Goal: Transaction & Acquisition: Obtain resource

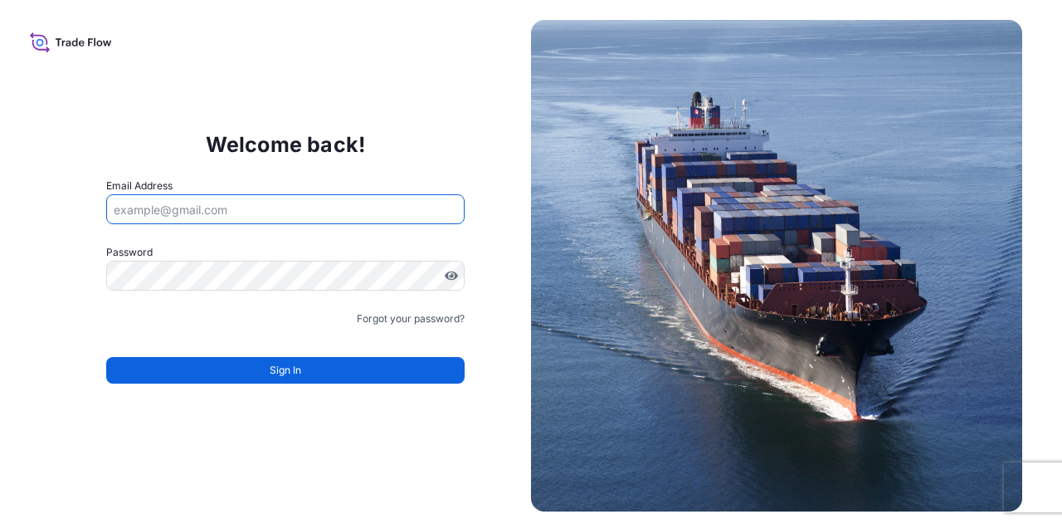
click at [279, 211] on input "Email Address" at bounding box center [285, 209] width 359 height 30
type input "[PERSON_NAME][EMAIL_ADDRESS][DOMAIN_NAME]"
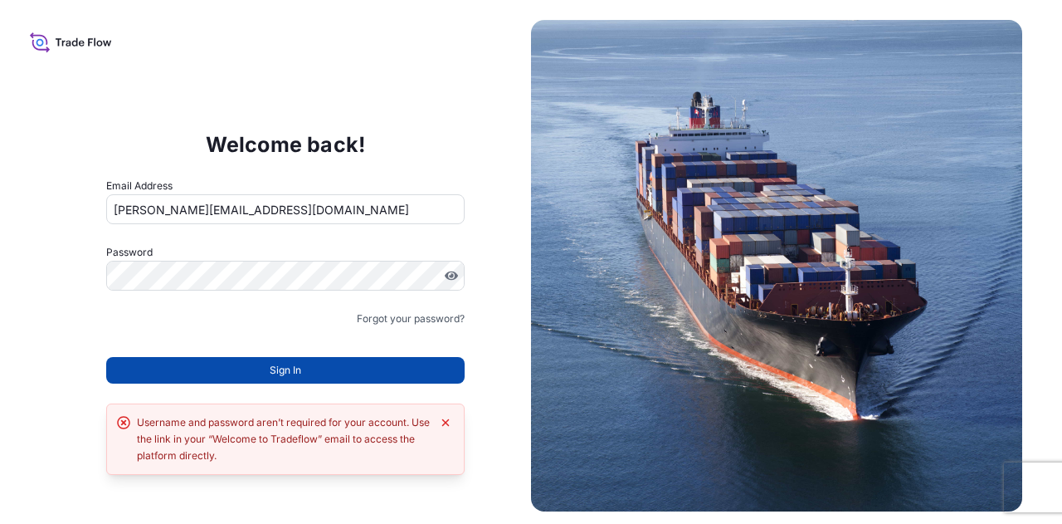
click at [264, 368] on button "Sign In" at bounding box center [285, 370] width 359 height 27
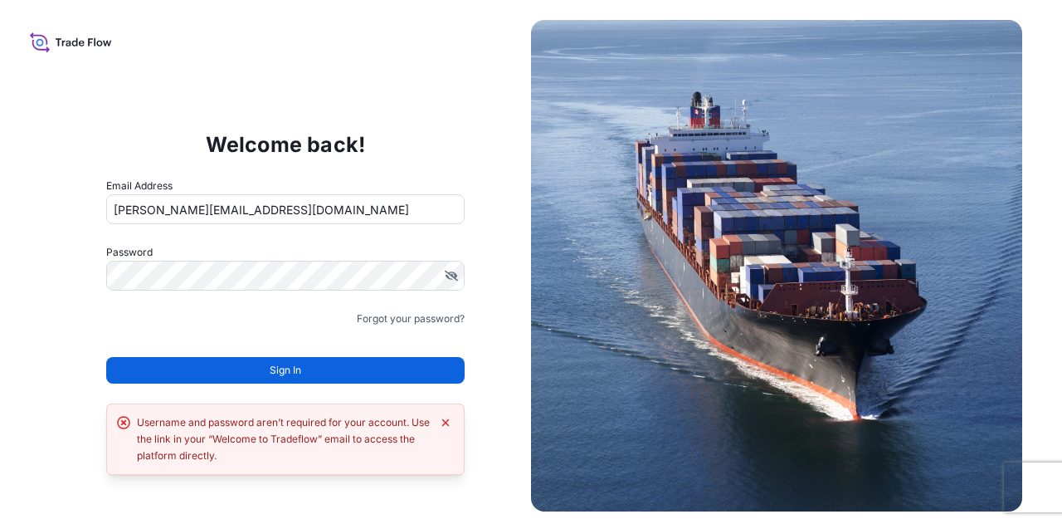
click at [321, 416] on div "Username and password aren’t required for your account. Use the link in your “W…" at bounding box center [284, 439] width 295 height 50
click at [268, 213] on input "[PERSON_NAME][EMAIL_ADDRESS][DOMAIN_NAME]" at bounding box center [285, 209] width 359 height 30
drag, startPoint x: 268, startPoint y: 213, endPoint x: 0, endPoint y: 168, distance: 271.9
click at [0, 168] on div "Welcome back! Email Address [PERSON_NAME][EMAIL_ADDRESS][DOMAIN_NAME] Password …" at bounding box center [531, 262] width 1062 height 524
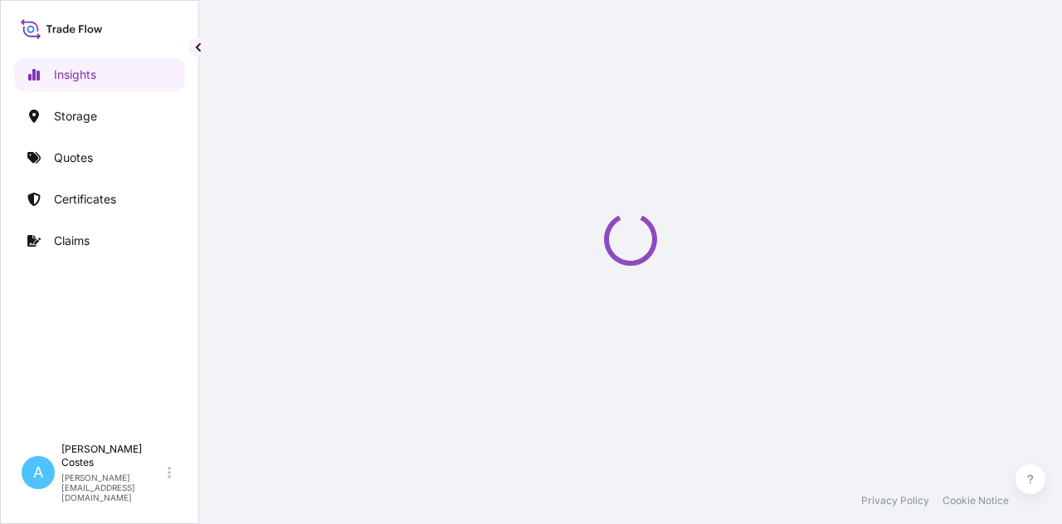
select select "2025"
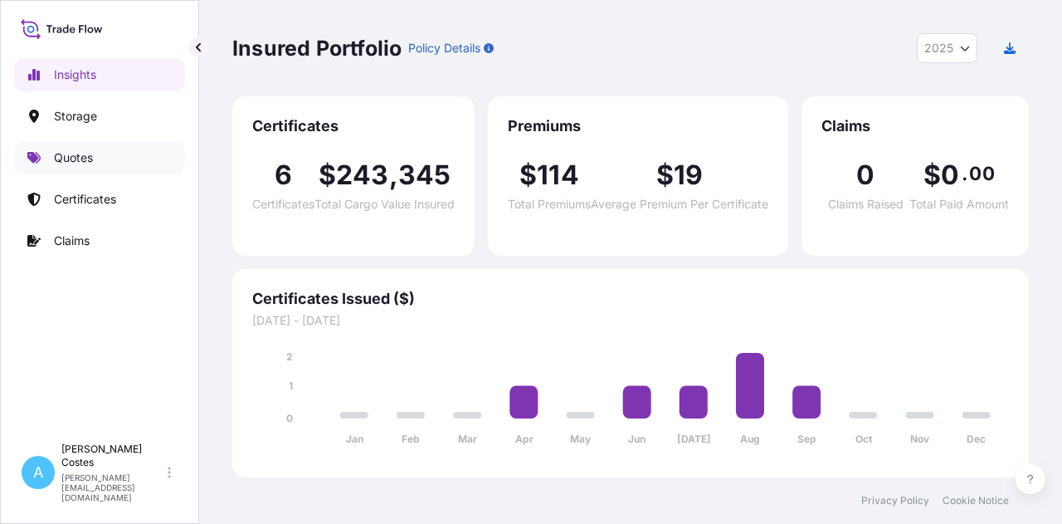
click at [80, 160] on p "Quotes" at bounding box center [73, 157] width 39 height 17
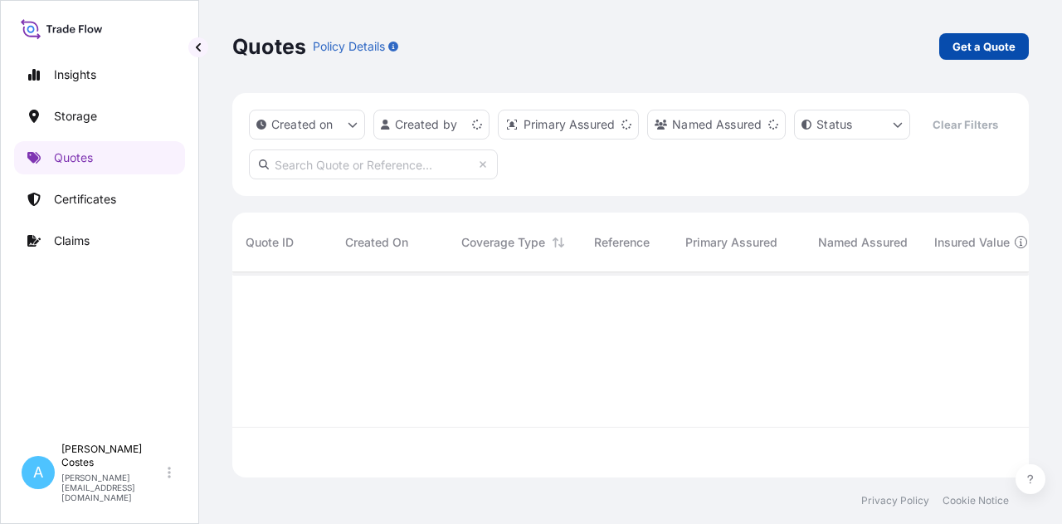
scroll to position [202, 783]
click at [989, 41] on p "Get a Quote" at bounding box center [984, 46] width 63 height 17
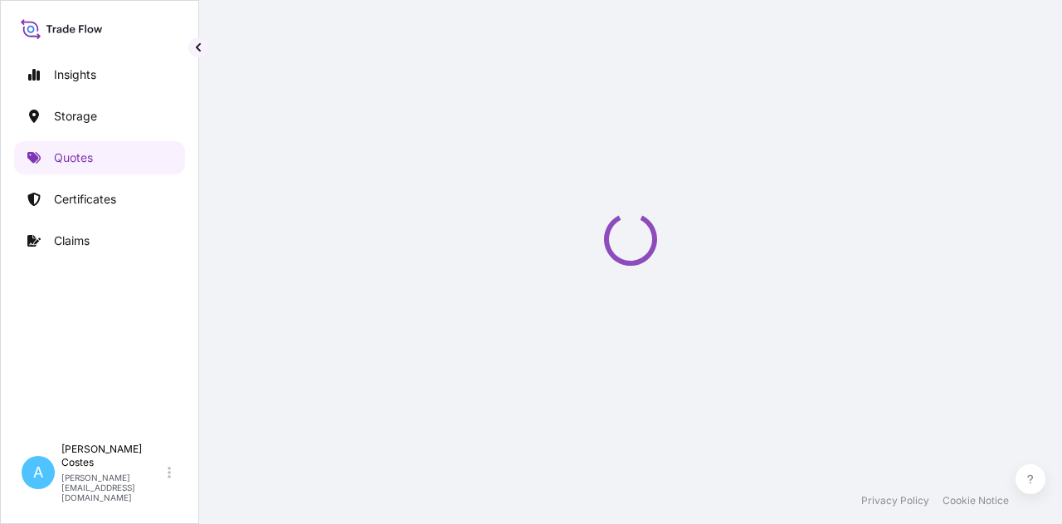
select select "Road / Inland"
select select "Water"
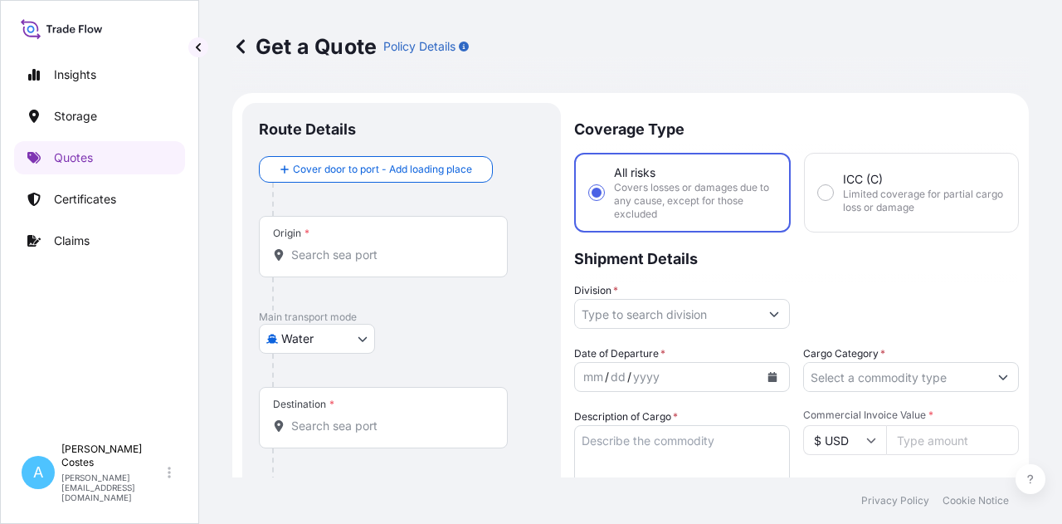
scroll to position [27, 0]
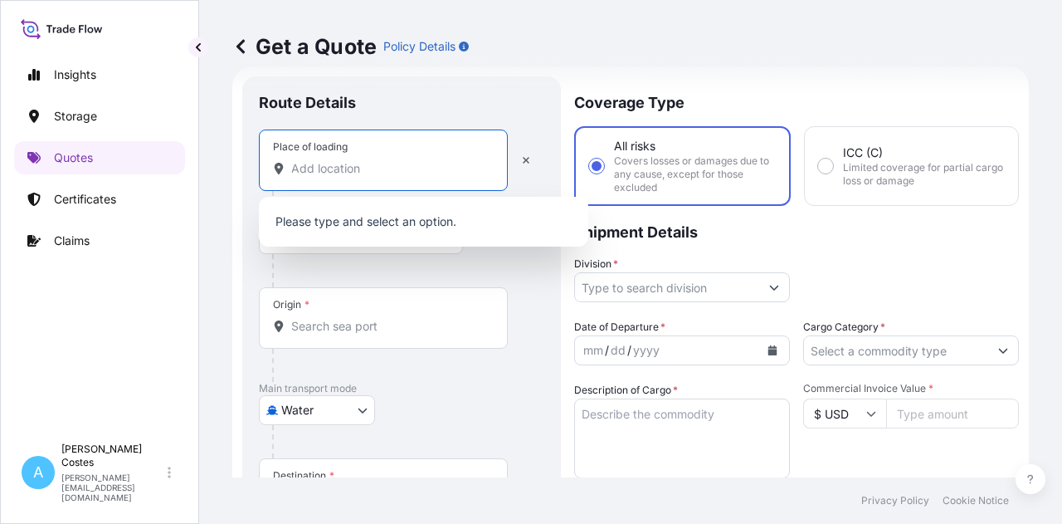
click at [329, 162] on input "Place of loading" at bounding box center [389, 168] width 196 height 17
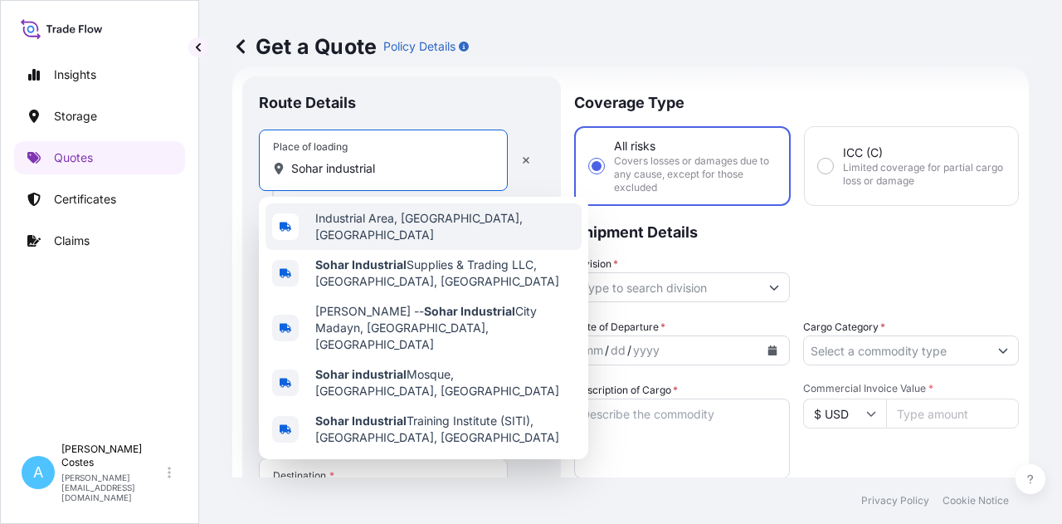
click at [401, 230] on span "Industrial Area, Sohar, Oman" at bounding box center [445, 226] width 260 height 33
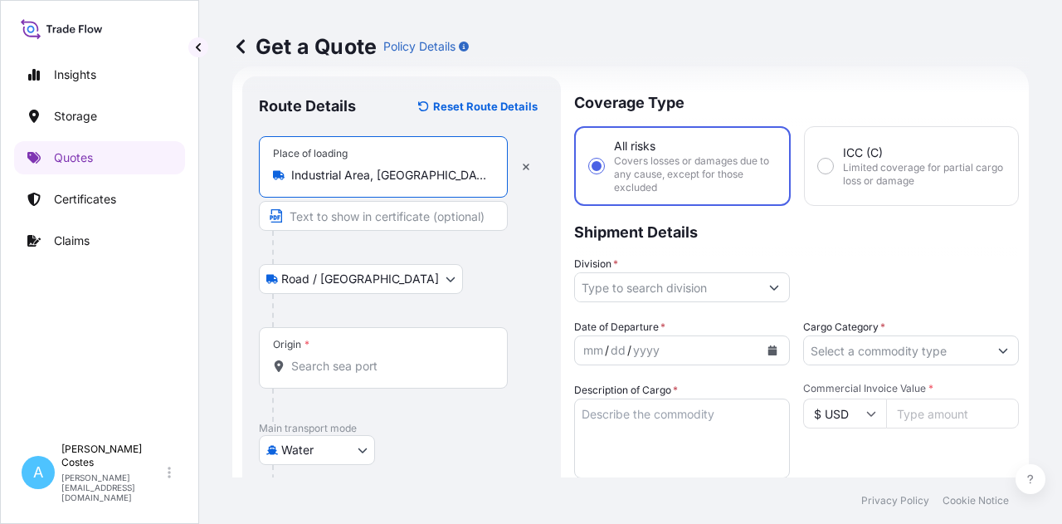
type input "Industrial Area, Sohar, Oman"
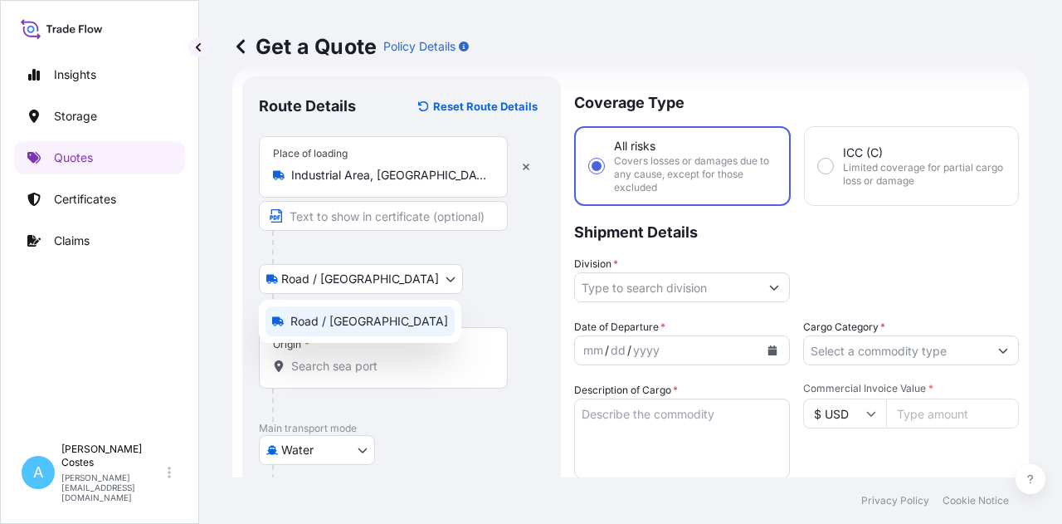
click at [362, 283] on body "Insights Storage Quotes Certificates Claims A Arnold Costes arnold.costes@bdpin…" at bounding box center [531, 262] width 1062 height 524
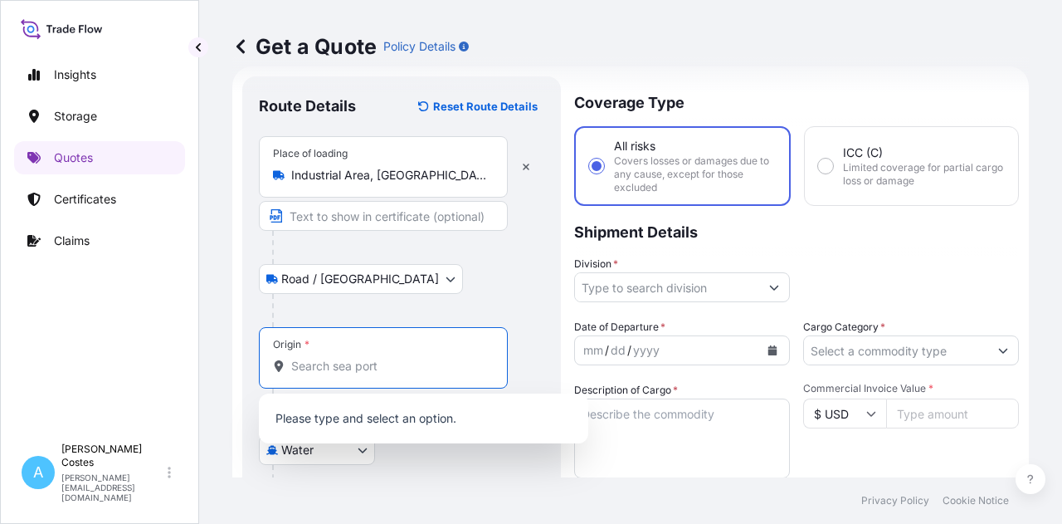
click at [307, 368] on input "Origin *" at bounding box center [389, 366] width 196 height 17
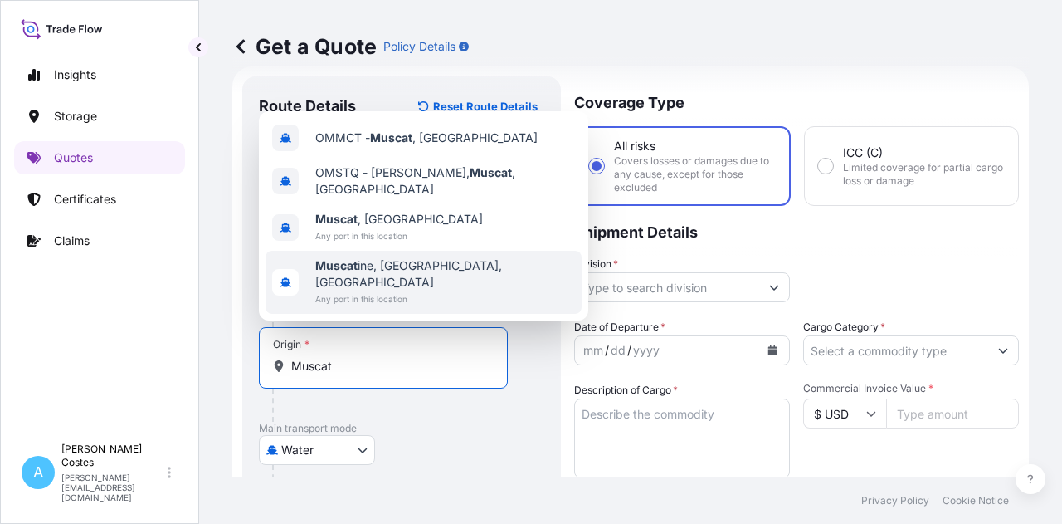
click at [362, 360] on input "Muscat" at bounding box center [389, 366] width 196 height 17
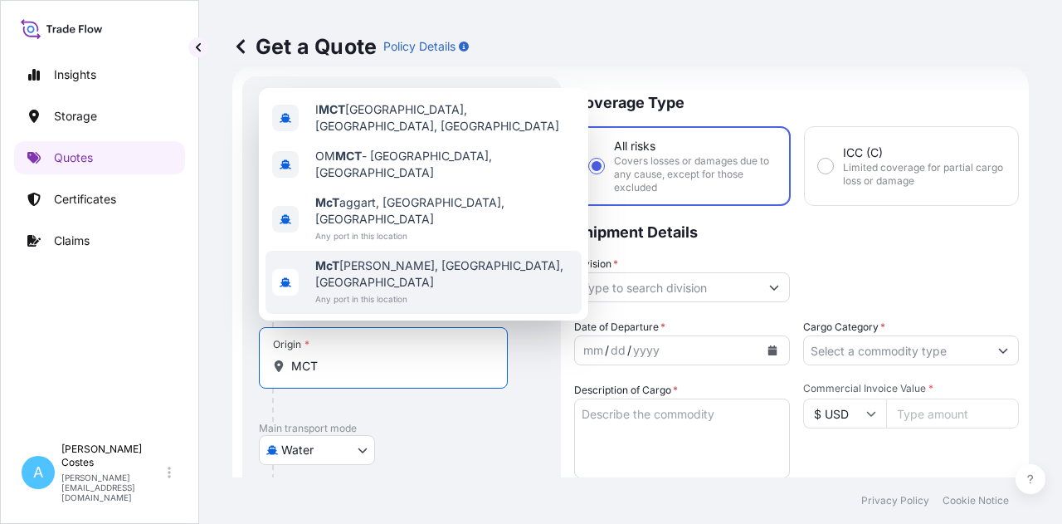
click at [349, 364] on input "MCT" at bounding box center [389, 366] width 196 height 17
type input "MCT"
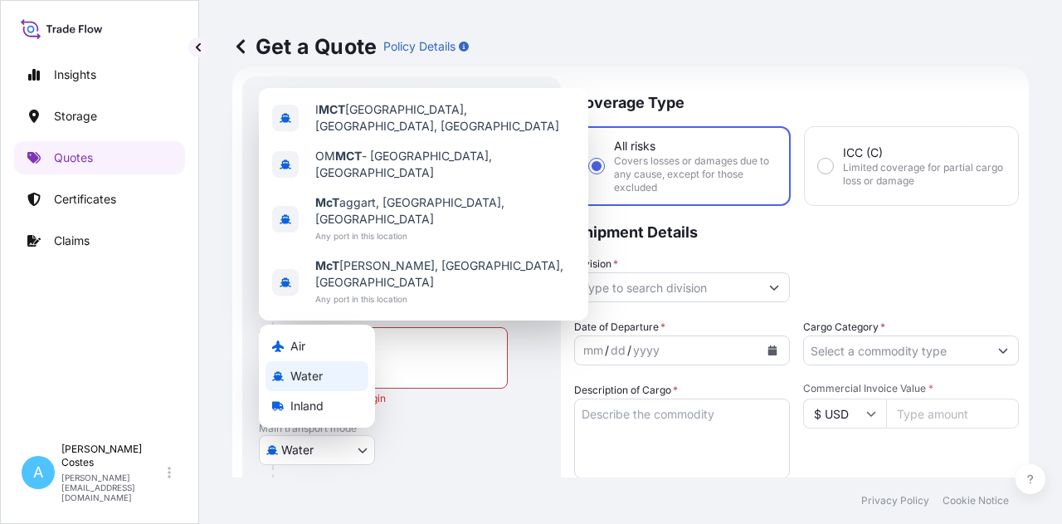
click at [359, 446] on body "0 options available. 4 options available. Insights Storage Quotes Certificates …" at bounding box center [531, 262] width 1062 height 524
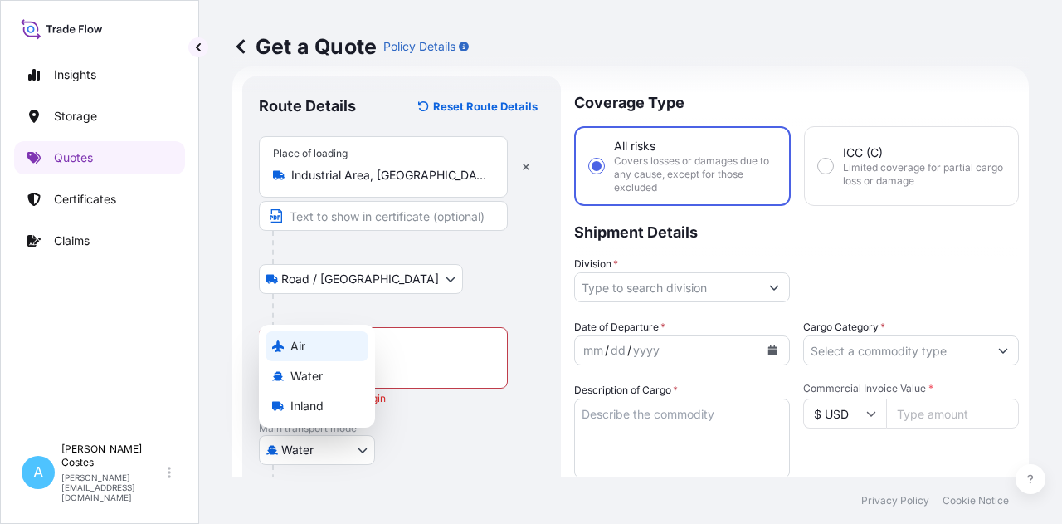
click at [319, 349] on div "Air" at bounding box center [317, 346] width 103 height 30
select select "Air"
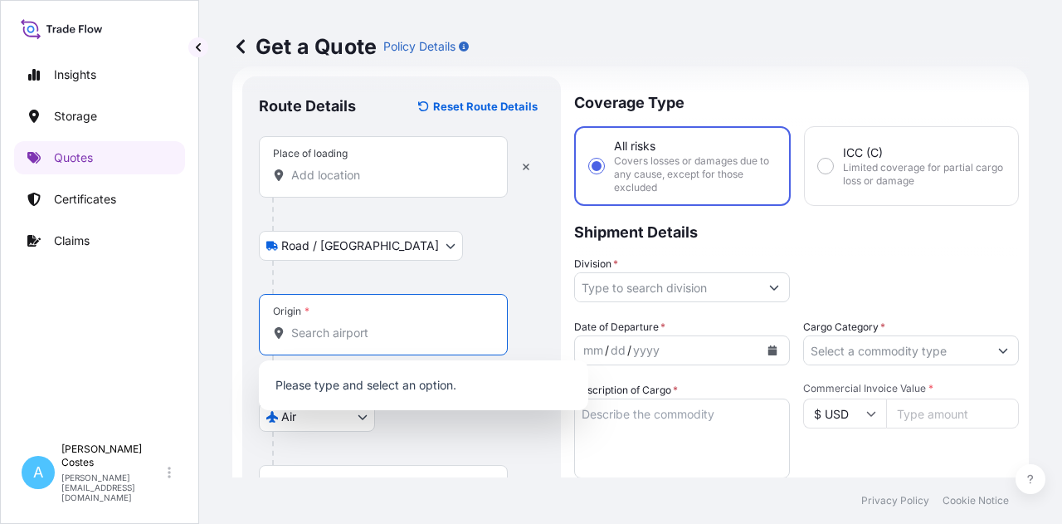
click at [376, 334] on input "Origin *" at bounding box center [389, 332] width 196 height 17
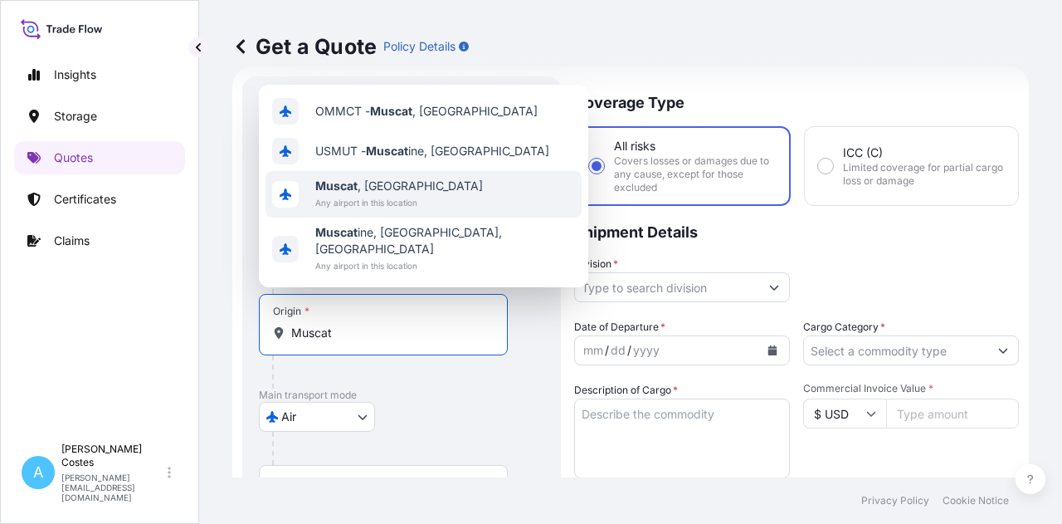
click at [372, 194] on span "Muscat , Oman" at bounding box center [399, 186] width 168 height 17
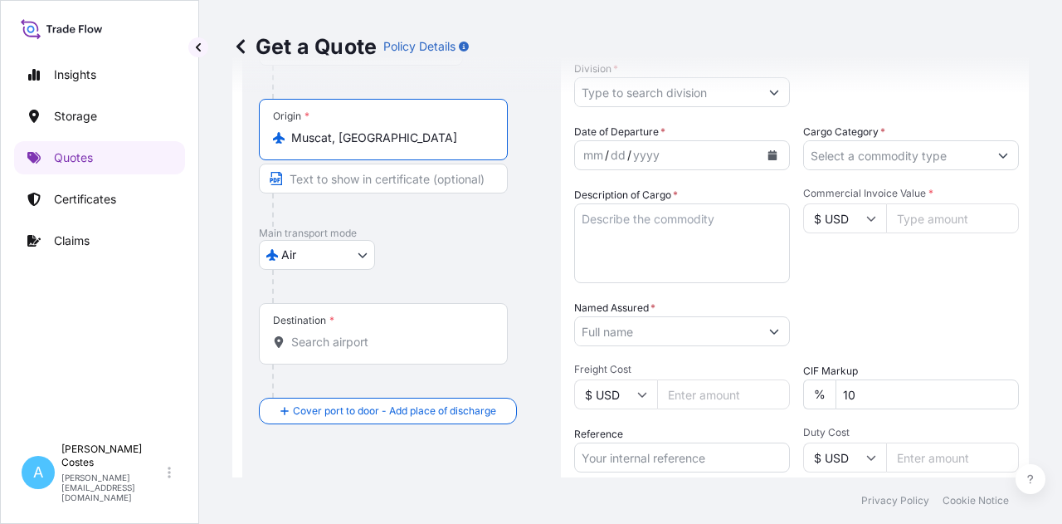
scroll to position [222, 0]
type input "Muscat, Oman"
click at [354, 344] on input "Destination *" at bounding box center [389, 341] width 196 height 17
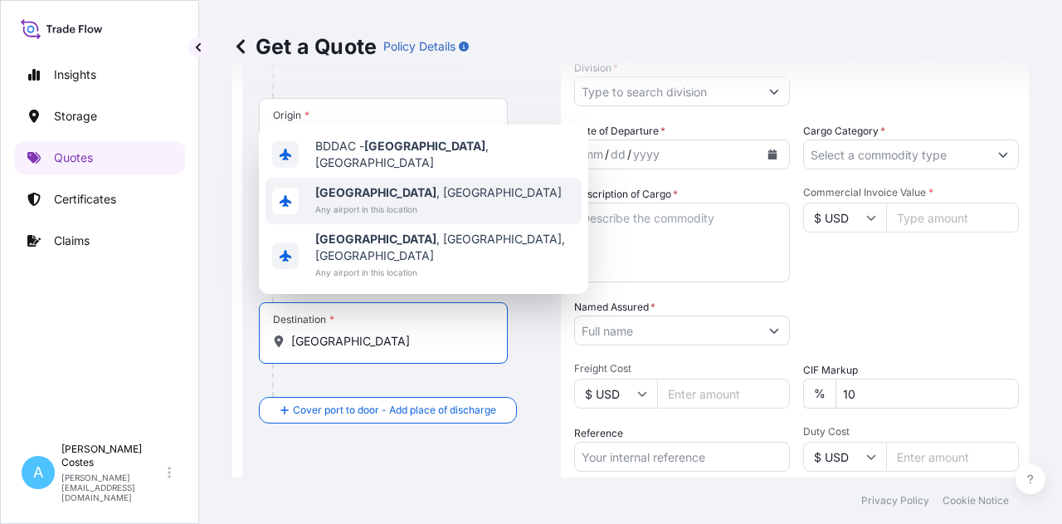
click at [400, 201] on span "Dhaka , Bangladesh" at bounding box center [438, 192] width 246 height 17
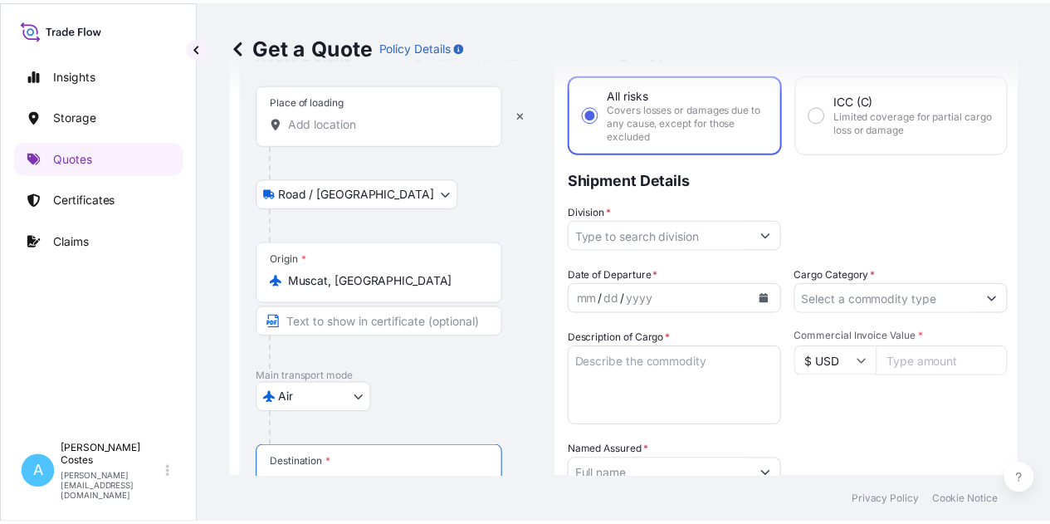
scroll to position [0, 0]
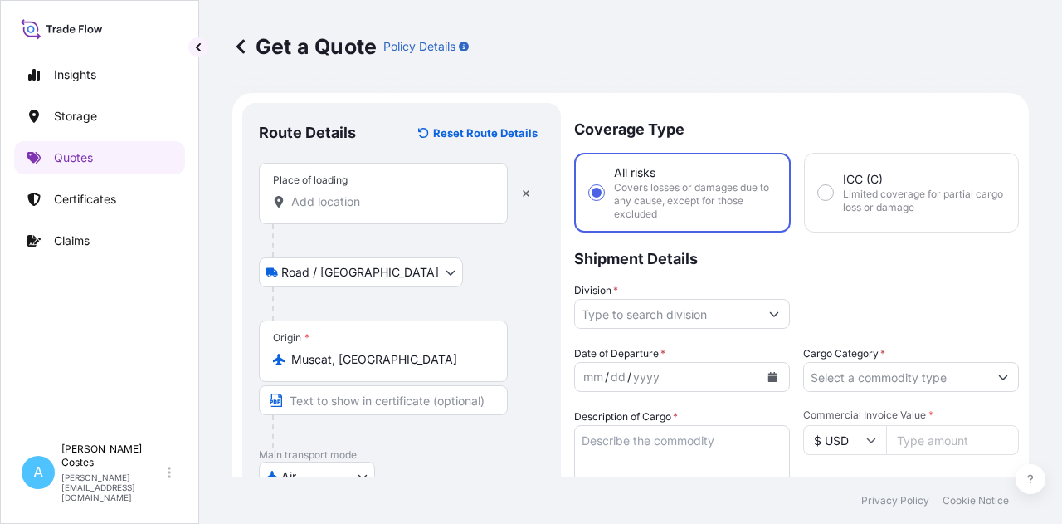
type input "Dhaka, Bangladesh"
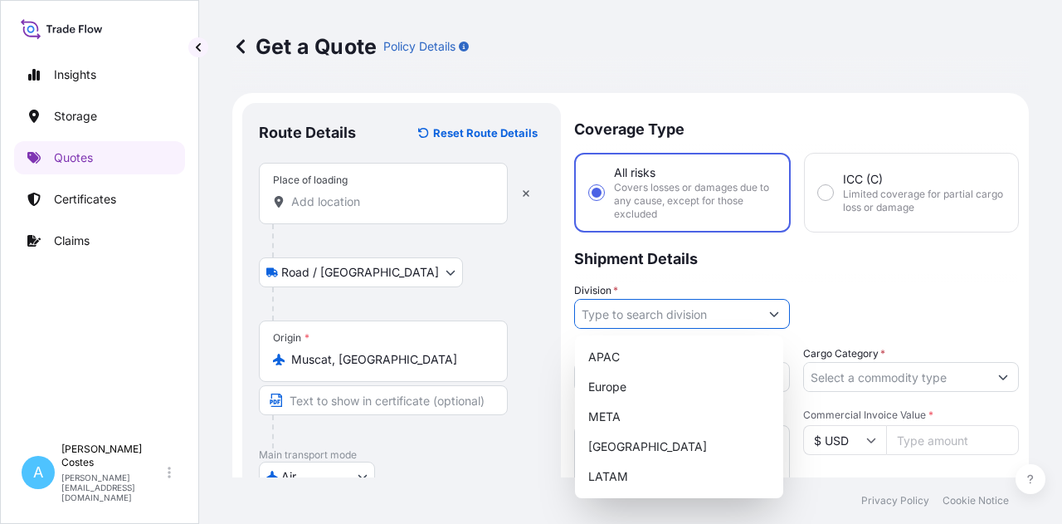
click at [662, 326] on input "Division *" at bounding box center [667, 314] width 184 height 30
click at [624, 406] on div "META" at bounding box center [679, 417] width 195 height 30
type input "META"
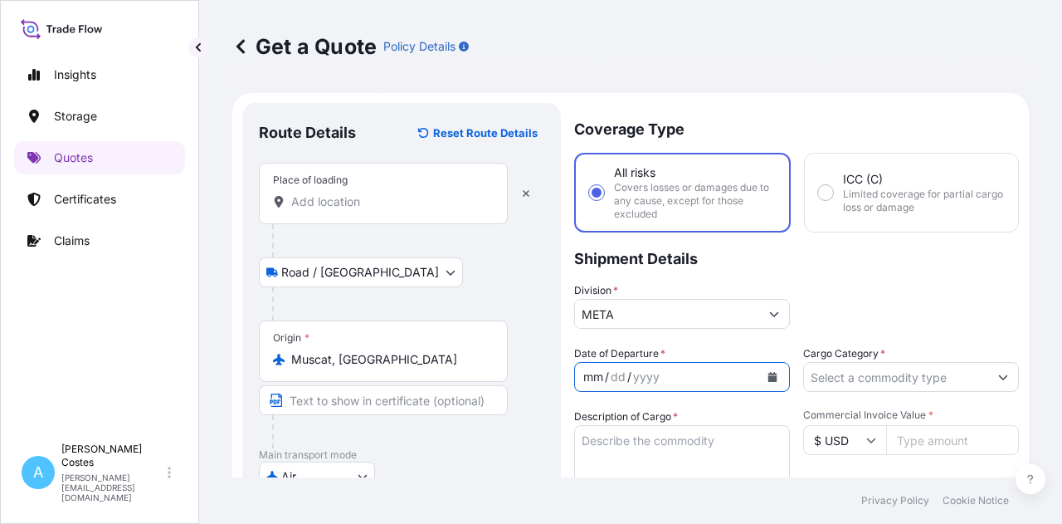
click at [688, 368] on div "mm / dd / yyyy" at bounding box center [667, 377] width 184 height 30
click at [774, 375] on button "Calendar" at bounding box center [772, 376] width 27 height 27
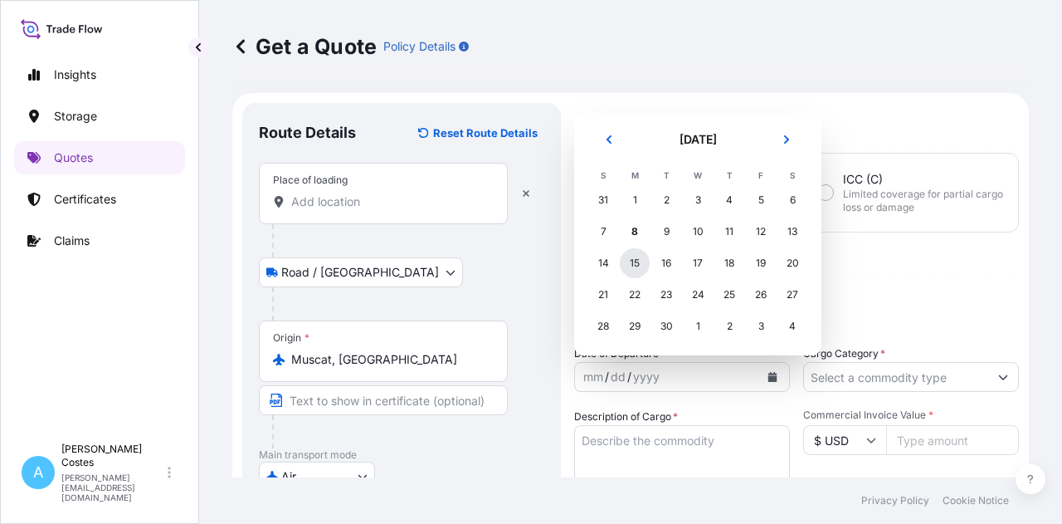
click at [637, 260] on div "15" at bounding box center [635, 263] width 30 height 30
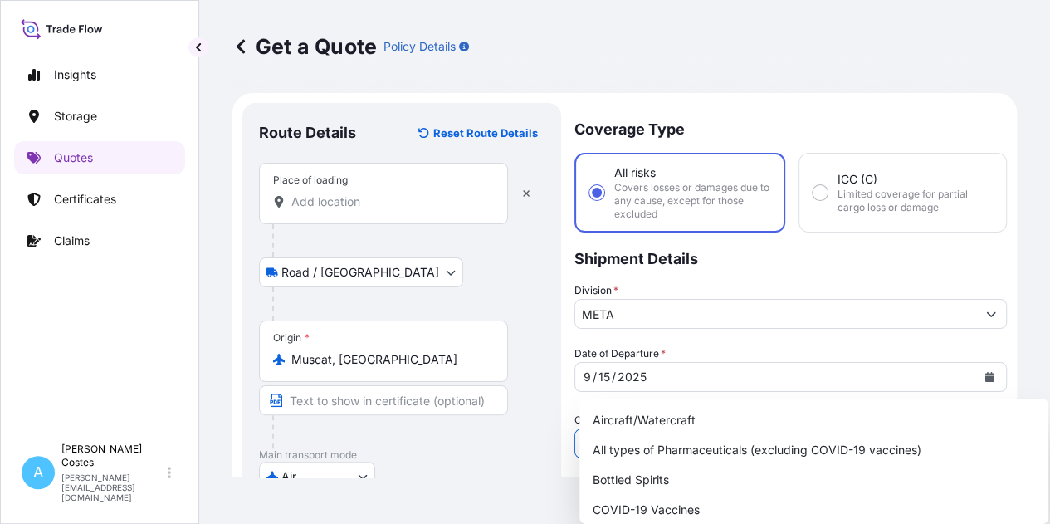
click at [989, 428] on button "Show suggestions" at bounding box center [991, 443] width 30 height 30
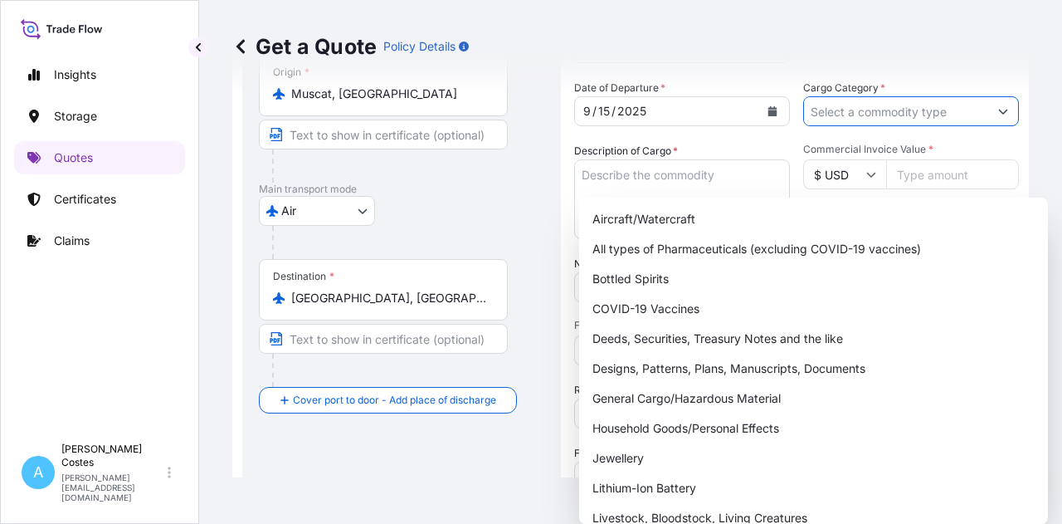
scroll to position [267, 0]
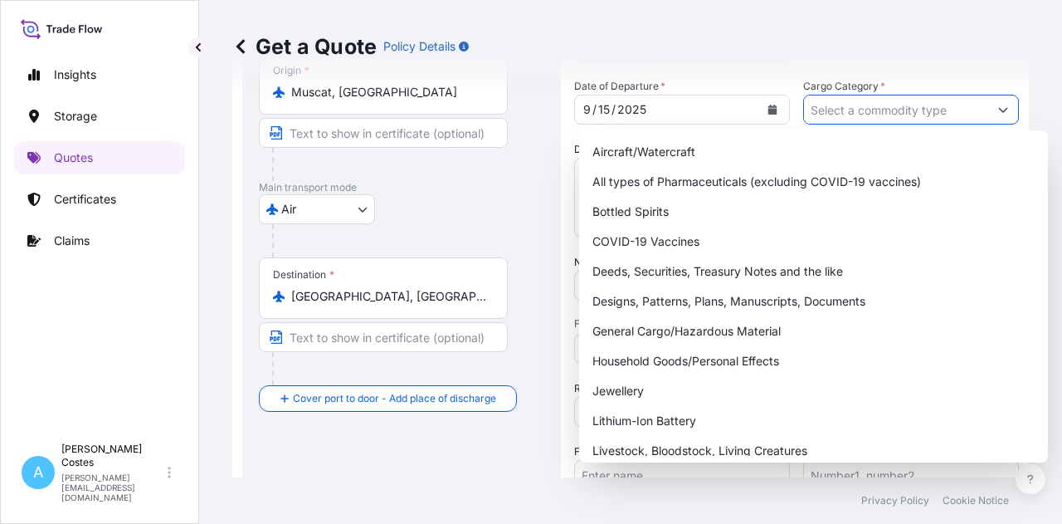
click at [988, 117] on button "Show suggestions" at bounding box center [1003, 110] width 30 height 30
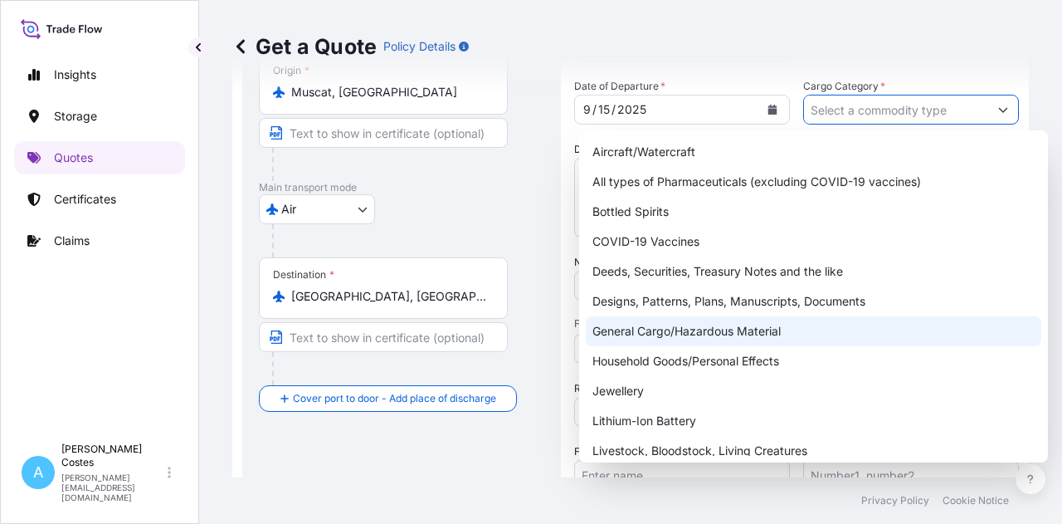
click at [717, 325] on div "General Cargo/Hazardous Material" at bounding box center [814, 331] width 456 height 30
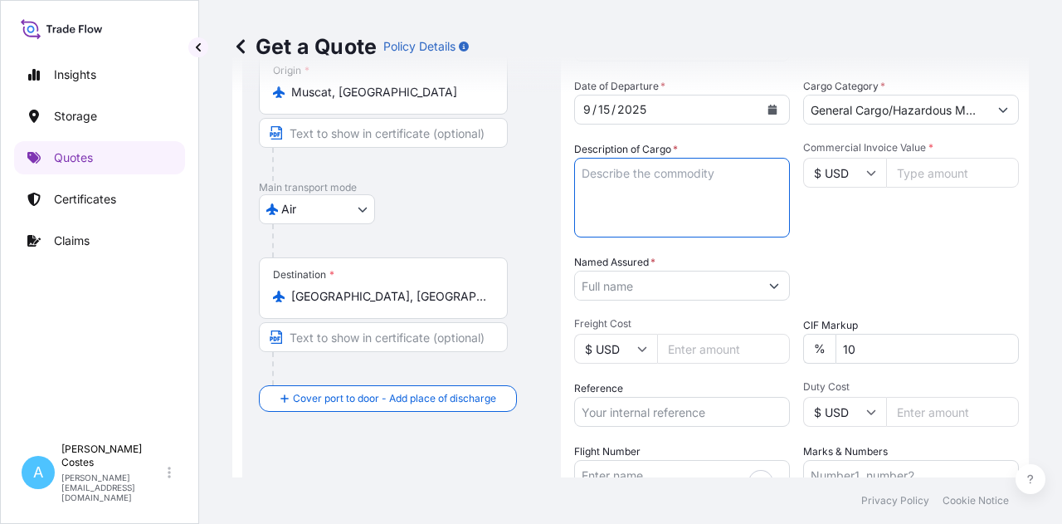
click at [725, 201] on textarea "Description of Cargo *" at bounding box center [682, 198] width 216 height 80
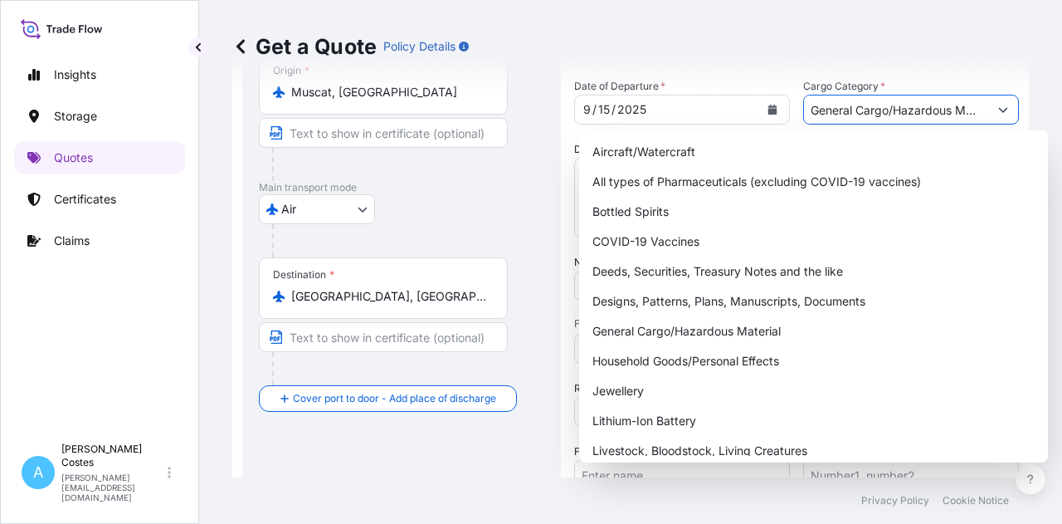
scroll to position [0, 25]
click at [988, 108] on button "Show suggestions" at bounding box center [1003, 110] width 30 height 30
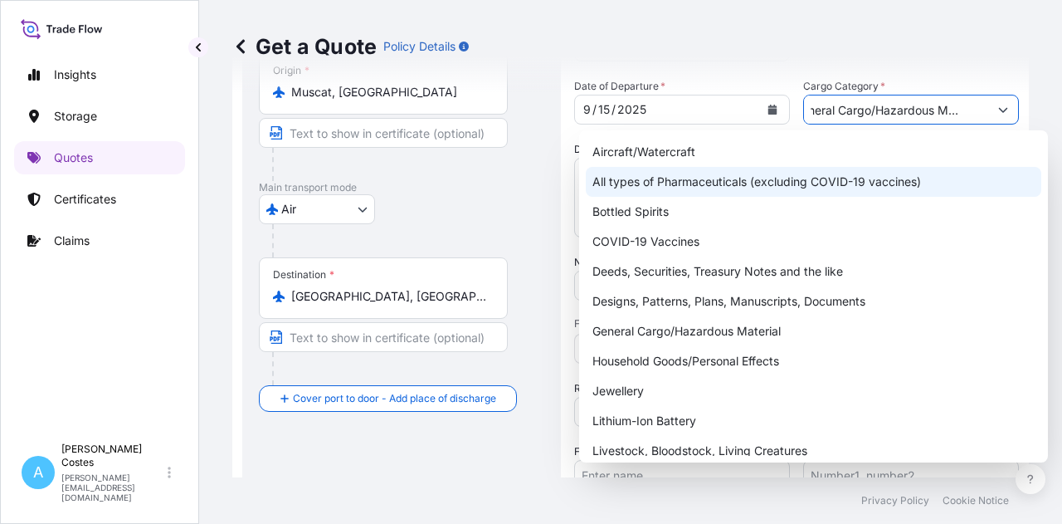
click at [789, 185] on div "All types of Pharmaceuticals (excluding COVID-19 vaccines)" at bounding box center [814, 182] width 456 height 30
type input "All types of Pharmaceuticals (excluding COVID-19 vaccines)"
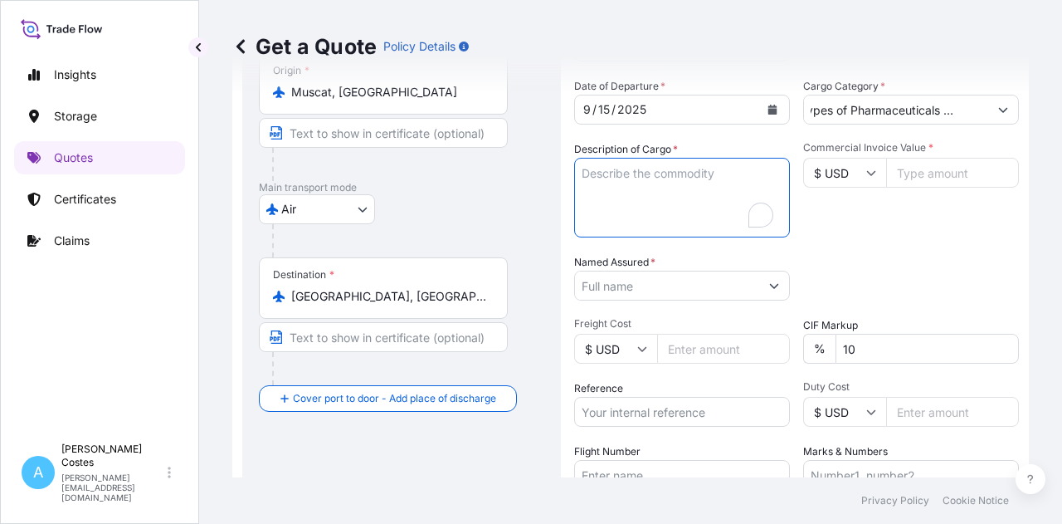
scroll to position [0, 0]
click at [680, 183] on textarea "Description of Cargo *" at bounding box center [682, 198] width 216 height 80
type textarea "Pharmaceutical"
click at [898, 173] on input "Commercial Invoice Value *" at bounding box center [952, 173] width 133 height 30
type input "50000.00"
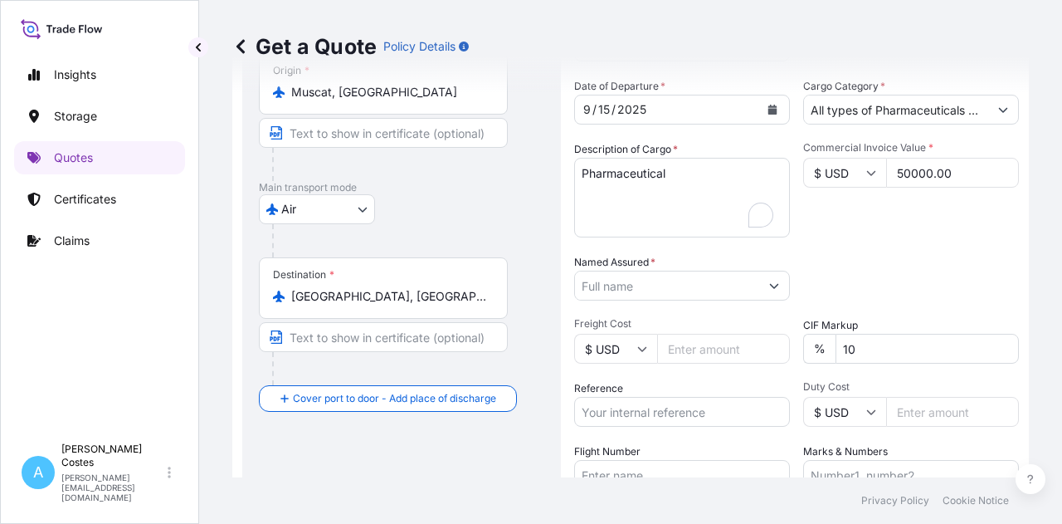
click at [837, 261] on div "Packing Category Type to search a container mode Please select a primary mode o…" at bounding box center [911, 277] width 216 height 46
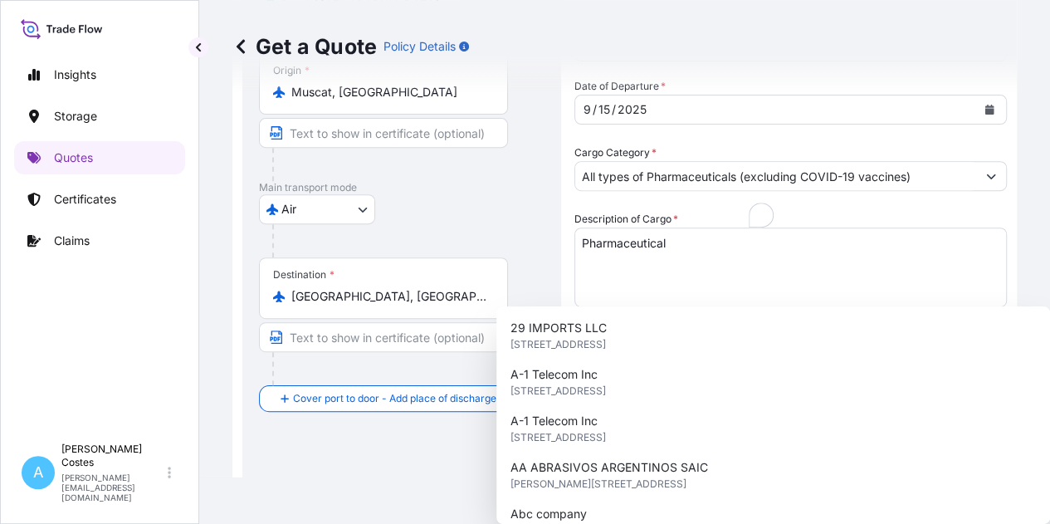
click at [976, 410] on button "Show suggestions" at bounding box center [991, 425] width 30 height 30
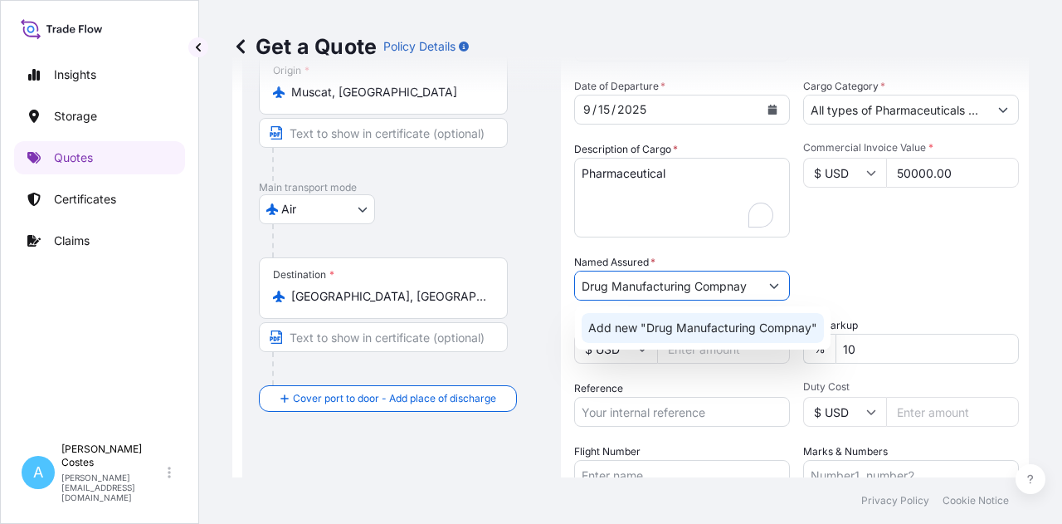
click at [737, 330] on span "Add new "Drug Manufacturing Compnay"" at bounding box center [702, 327] width 229 height 17
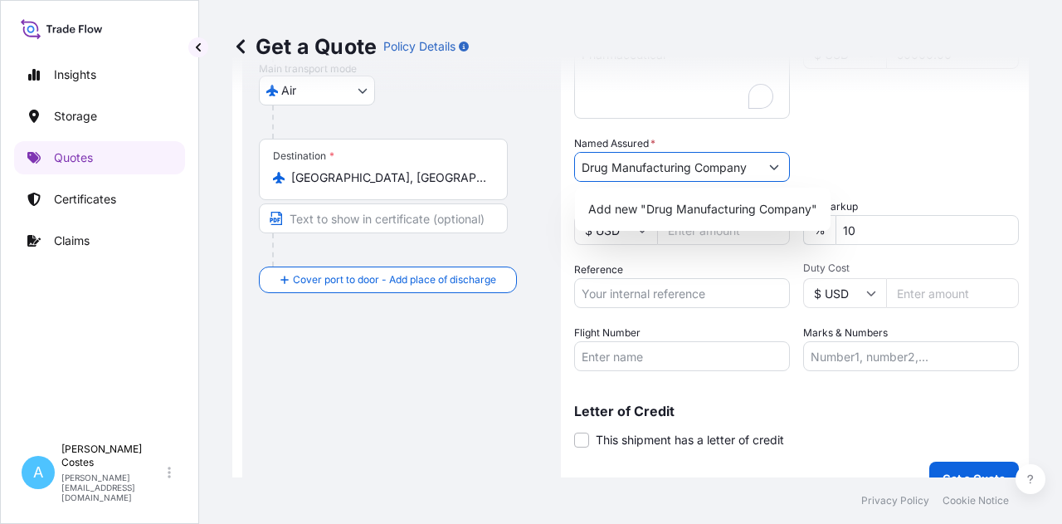
type input "Drug Manufacturing Company"
click at [836, 171] on div "Packing Category Type to search a container mode Please select a primary mode o…" at bounding box center [911, 158] width 216 height 46
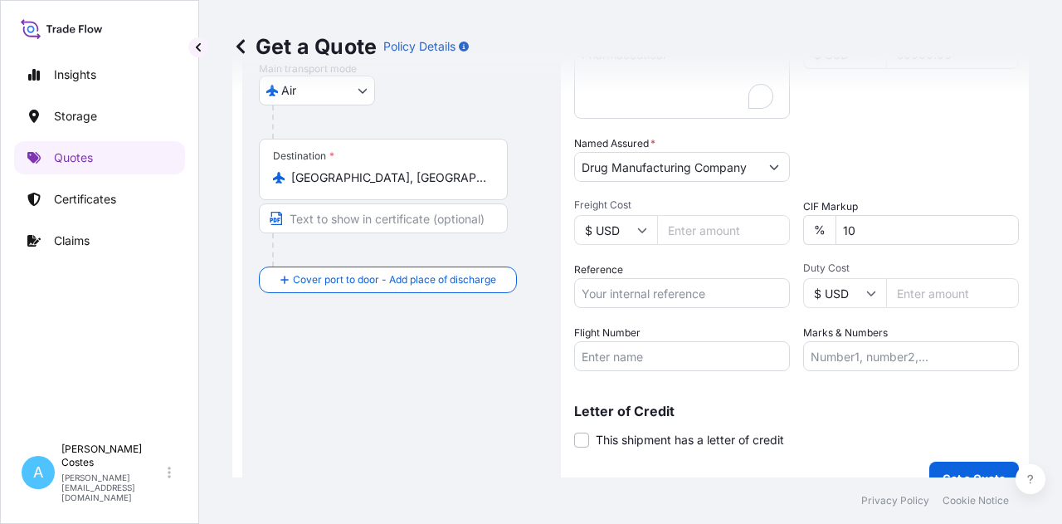
click at [677, 230] on input "Freight Cost" at bounding box center [723, 230] width 133 height 30
type input "1607"
click at [918, 130] on div "Date of Departure * 9 / 15 / 2025 Cargo Category * All types of Pharmaceuticals…" at bounding box center [796, 165] width 445 height 412
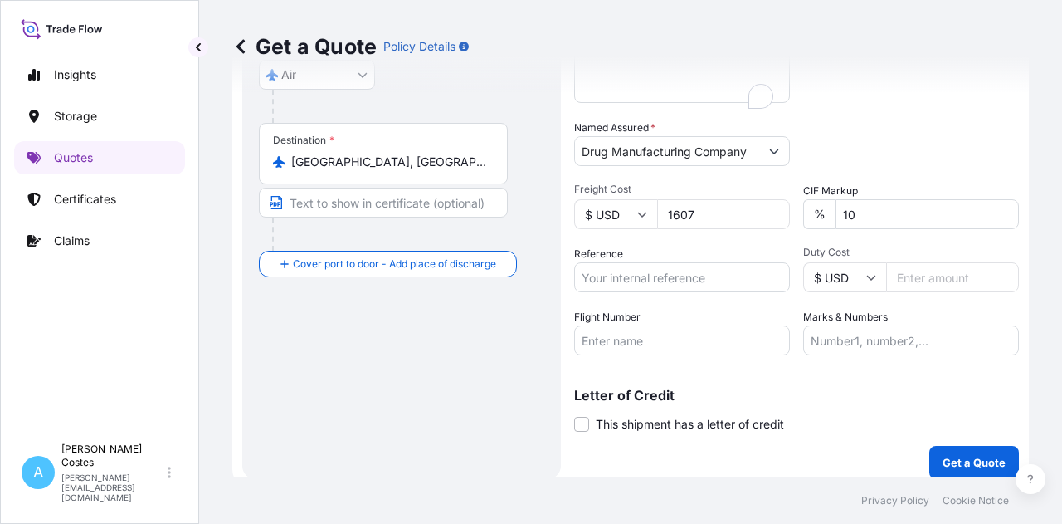
scroll to position [412, 0]
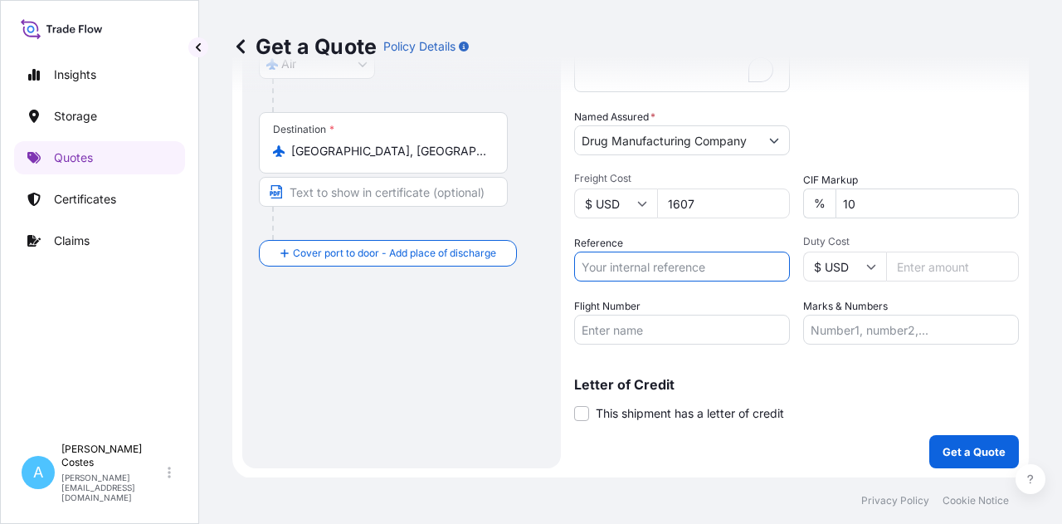
click at [689, 266] on input "Reference" at bounding box center [682, 266] width 216 height 30
click at [666, 442] on div "Coverage Type All risks Covers losses or damages due to any cause, except for t…" at bounding box center [796, 78] width 445 height 777
click at [583, 412] on span at bounding box center [581, 413] width 15 height 15
click at [574, 404] on input "This shipment has a letter of credit" at bounding box center [574, 404] width 0 height 0
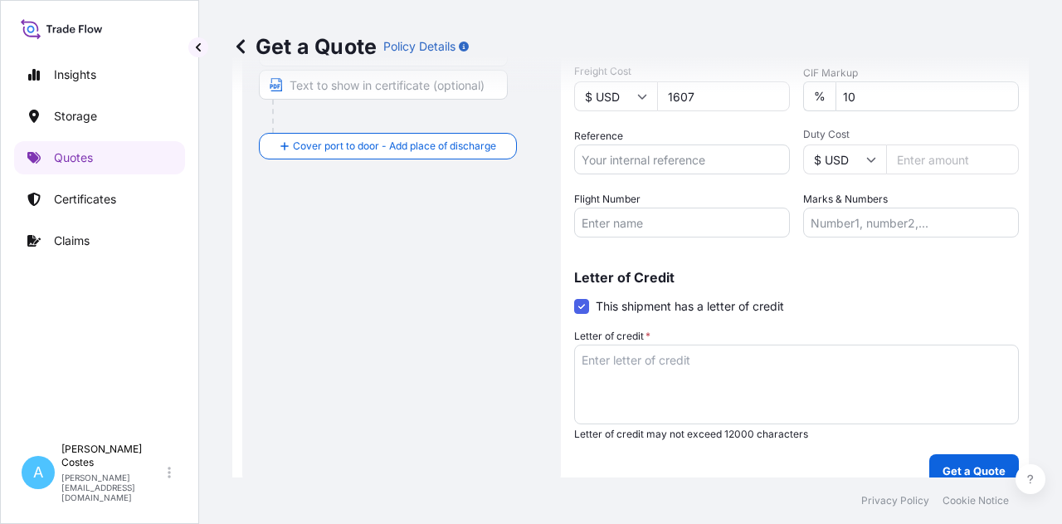
scroll to position [0, 0]
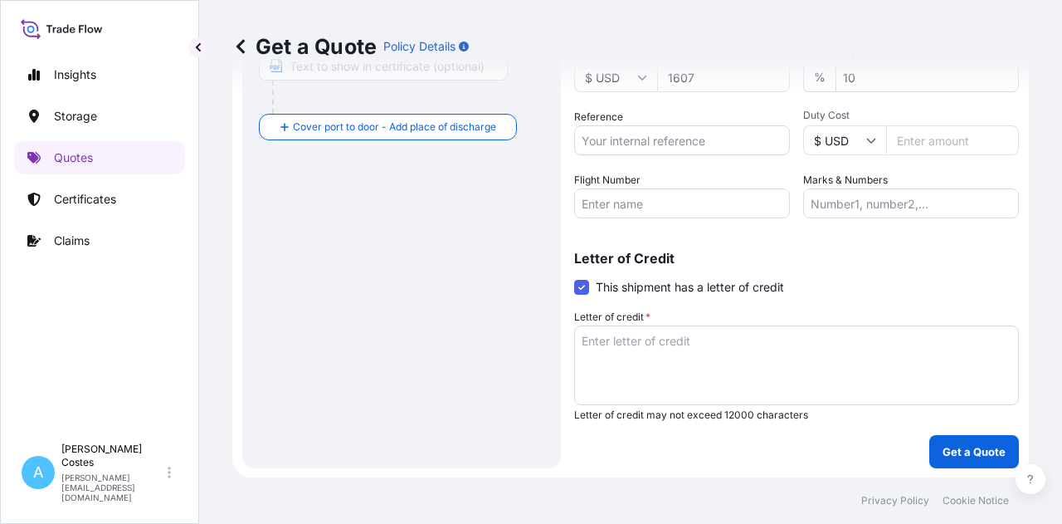
click at [582, 282] on span at bounding box center [581, 287] width 15 height 15
click at [574, 278] on input "This shipment has a letter of credit" at bounding box center [574, 278] width 0 height 0
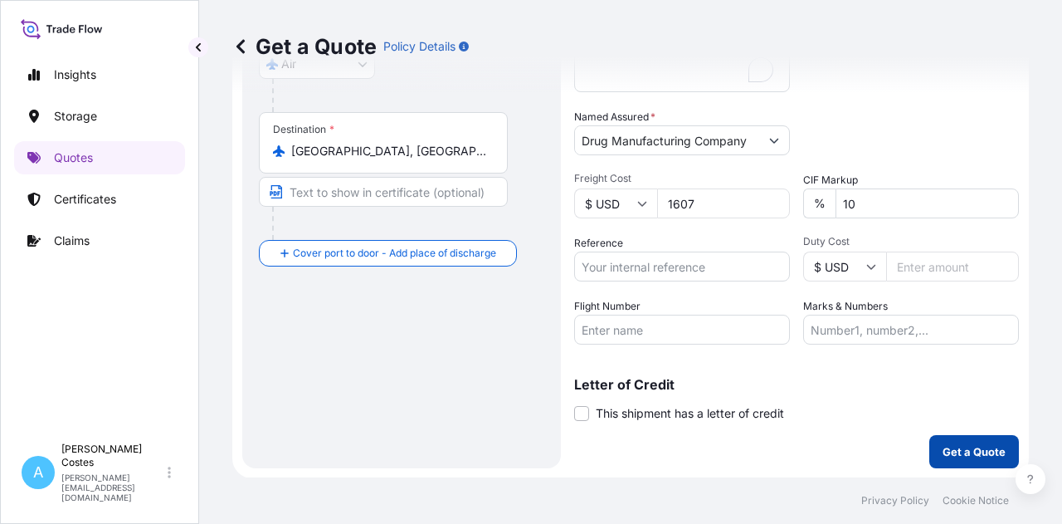
click at [953, 455] on p "Get a Quote" at bounding box center [974, 451] width 63 height 17
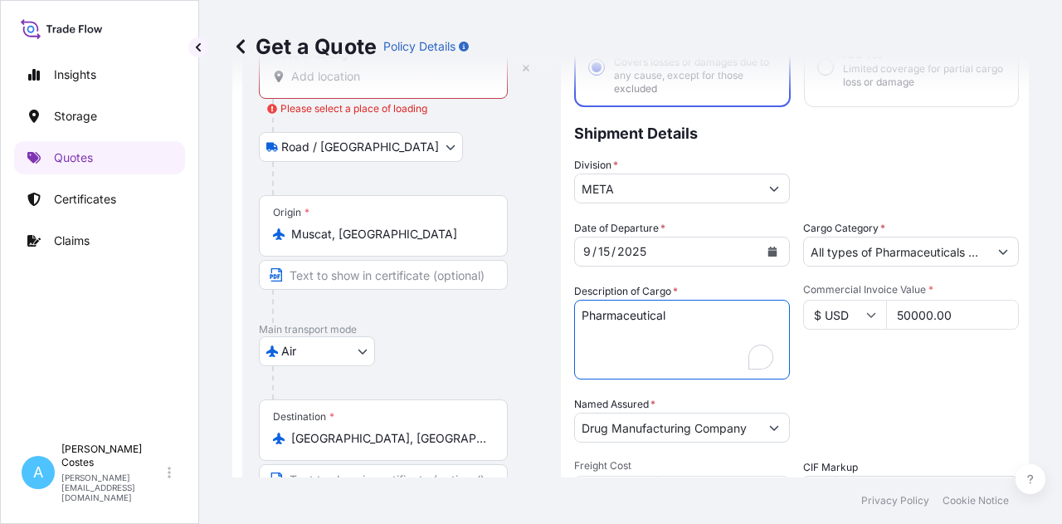
click at [690, 343] on textarea "Pharmaceutical" at bounding box center [682, 340] width 216 height 80
click at [758, 356] on div "Open Grammarly." at bounding box center [761, 357] width 18 height 18
click at [866, 389] on div "Date of Departure * 9 / 15 / 2025 Cargo Category * All types of Pharmaceuticals…" at bounding box center [796, 426] width 445 height 412
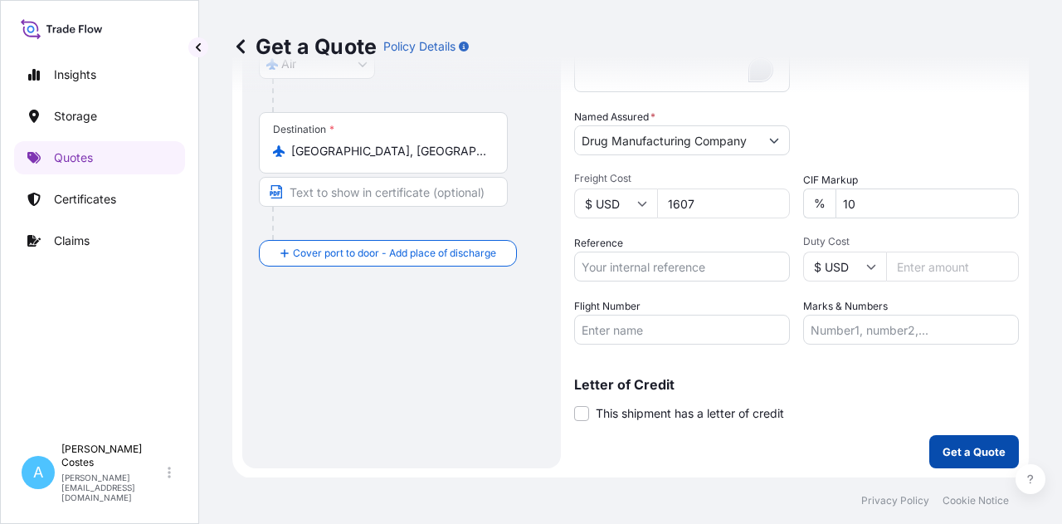
click at [956, 465] on button "Get a Quote" at bounding box center [974, 451] width 90 height 33
click at [956, 457] on p "Get a Quote" at bounding box center [974, 451] width 63 height 17
click at [958, 451] on p "Get a Quote" at bounding box center [974, 451] width 63 height 17
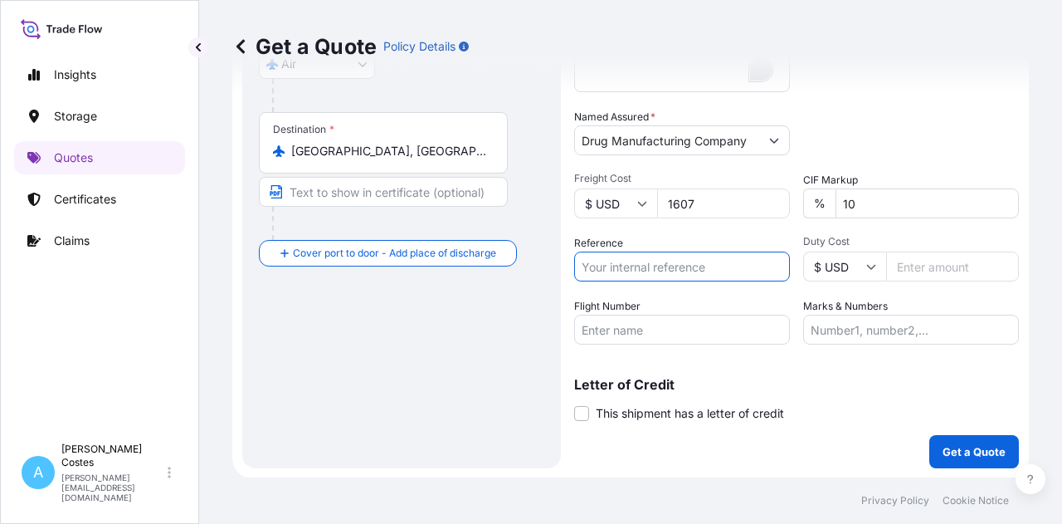
click at [695, 263] on input "Reference" at bounding box center [682, 266] width 216 height 30
type input "1"
click at [850, 405] on div "Letter of Credit This shipment has a letter of credit Letter of credit * Letter…" at bounding box center [796, 400] width 445 height 44
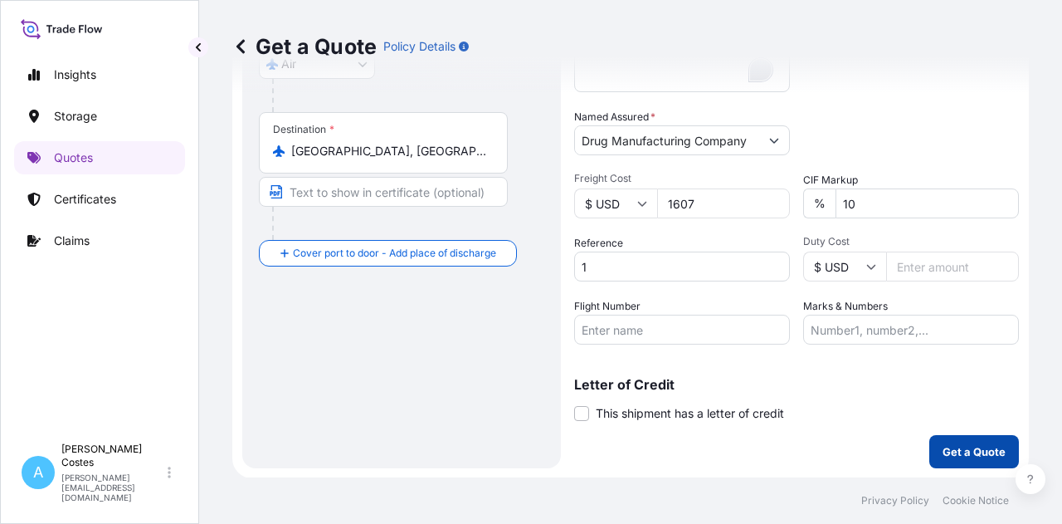
click at [949, 439] on button "Get a Quote" at bounding box center [974, 451] width 90 height 33
click at [947, 449] on p "Get a Quote" at bounding box center [974, 451] width 63 height 17
click at [961, 447] on p "Get a Quote" at bounding box center [974, 451] width 63 height 17
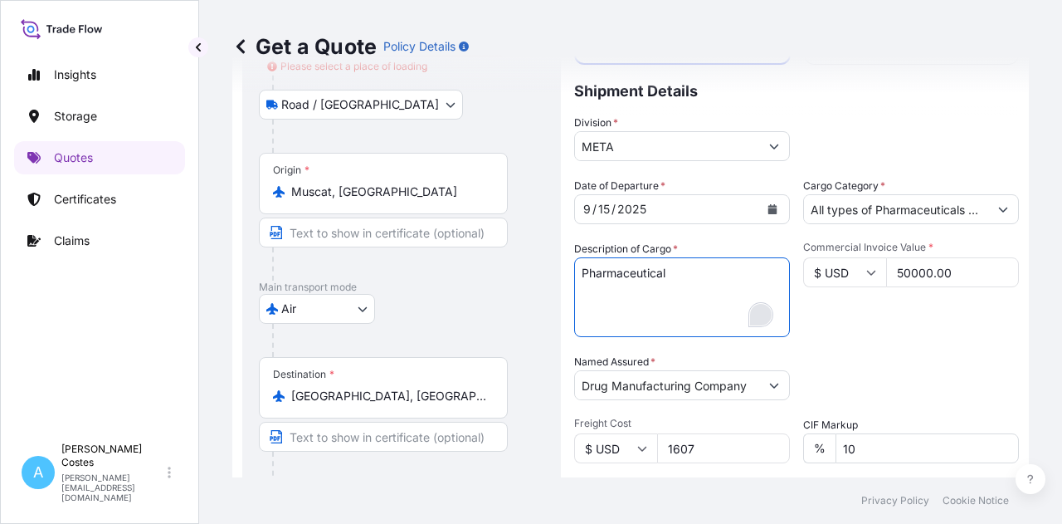
click at [674, 277] on textarea "Pharmaceutical" at bounding box center [682, 297] width 216 height 80
type textarea "P"
type textarea "Cefixime Trihydrate"
click at [831, 327] on div "Commercial Invoice Value * $ USD 50000.00" at bounding box center [911, 289] width 216 height 96
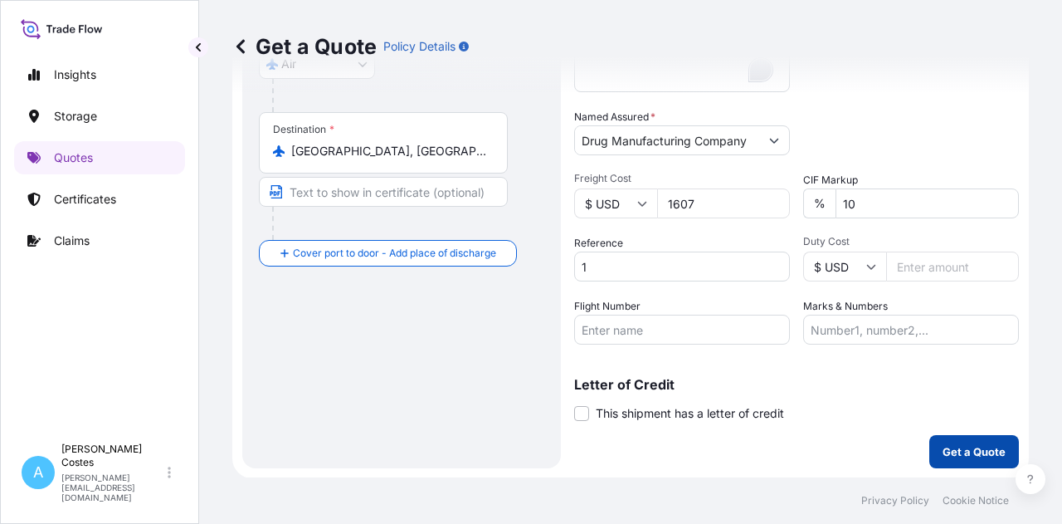
click at [964, 449] on p "Get a Quote" at bounding box center [974, 451] width 63 height 17
click at [943, 447] on p "Get a Quote" at bounding box center [974, 451] width 63 height 17
click at [943, 455] on p "Get a Quote" at bounding box center [974, 451] width 63 height 17
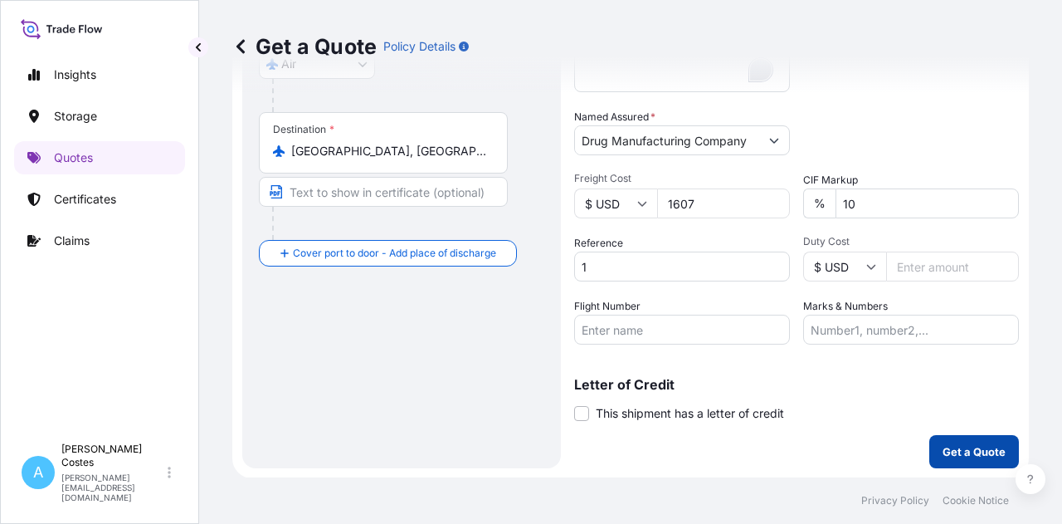
click at [943, 455] on p "Get a Quote" at bounding box center [974, 451] width 63 height 17
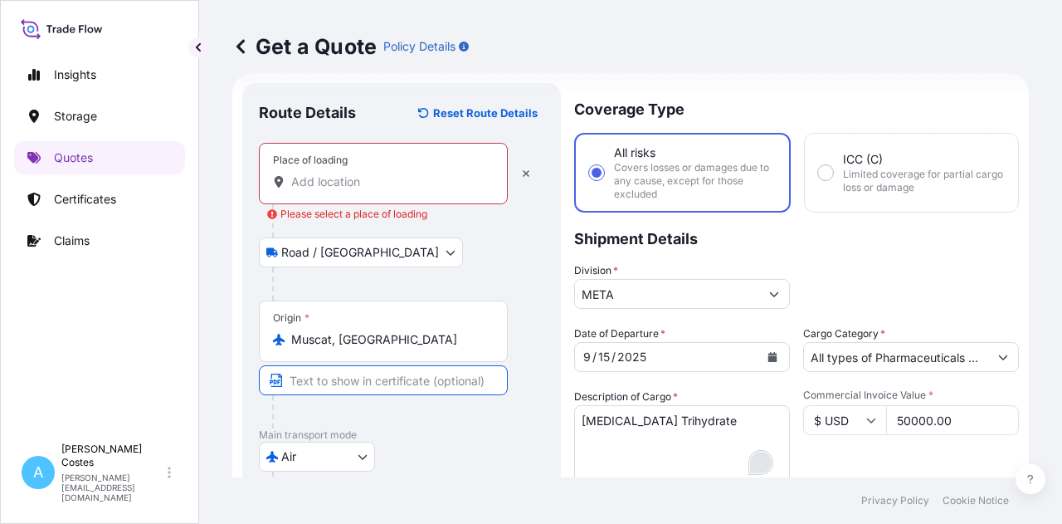
click at [413, 380] on input "Text to appear on certificate" at bounding box center [383, 380] width 249 height 30
click at [331, 379] on input "Text to appear on certificate" at bounding box center [383, 380] width 249 height 30
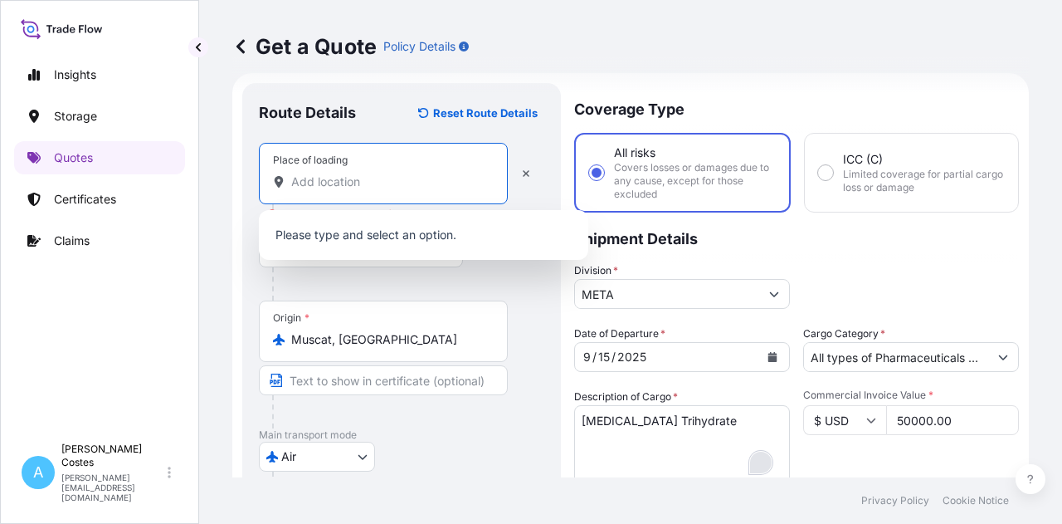
click at [341, 183] on input "Place of loading Please select a place of loading" at bounding box center [389, 181] width 196 height 17
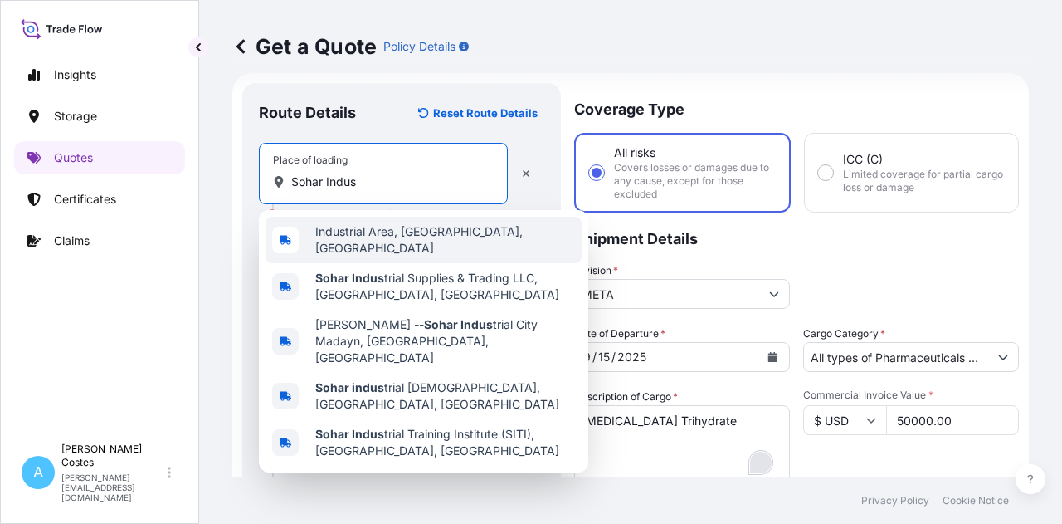
click at [396, 234] on span "Industrial Area, Sohar, Oman" at bounding box center [445, 239] width 260 height 33
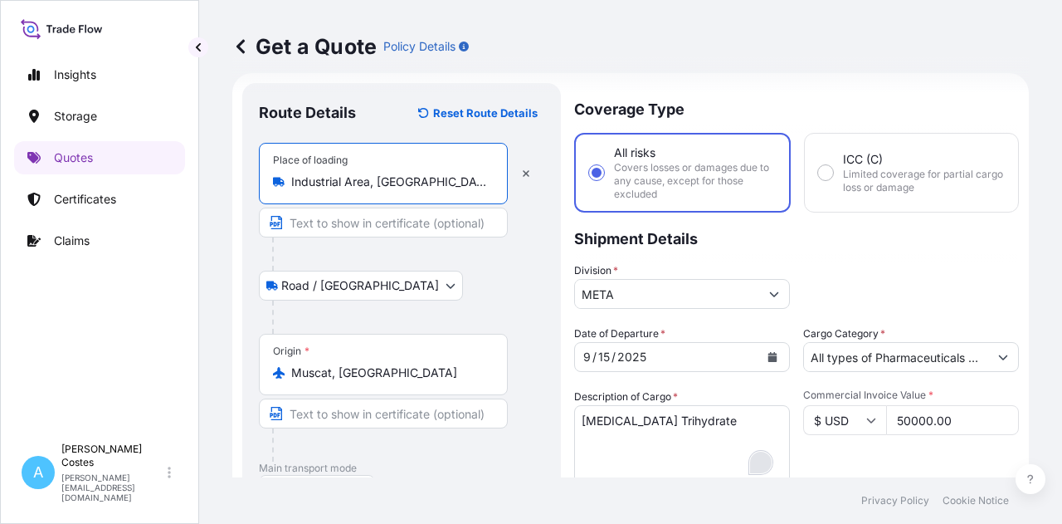
type input "Industrial Area, Sohar, Oman"
click at [455, 293] on div "Road / Inland Road / Inland" at bounding box center [401, 286] width 285 height 30
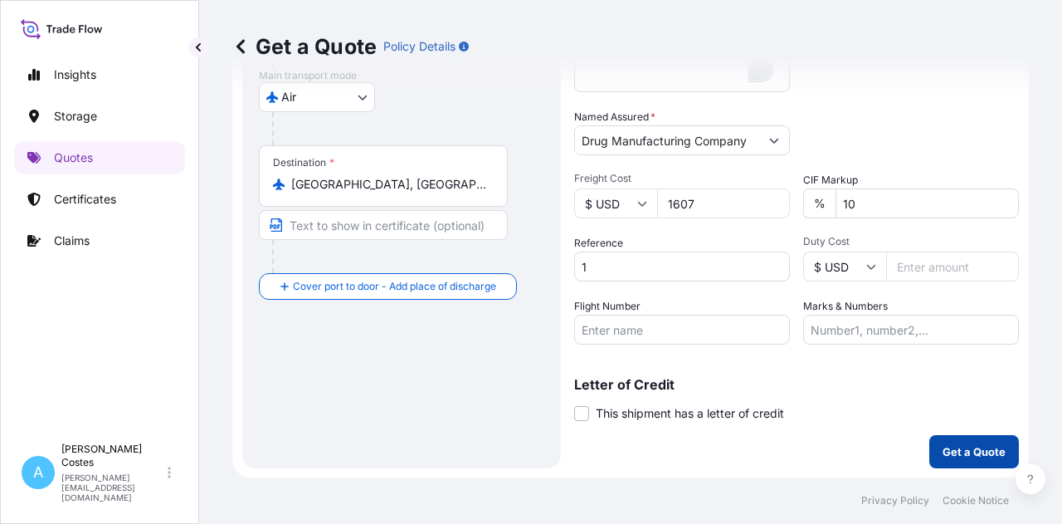
click at [961, 448] on p "Get a Quote" at bounding box center [974, 451] width 63 height 17
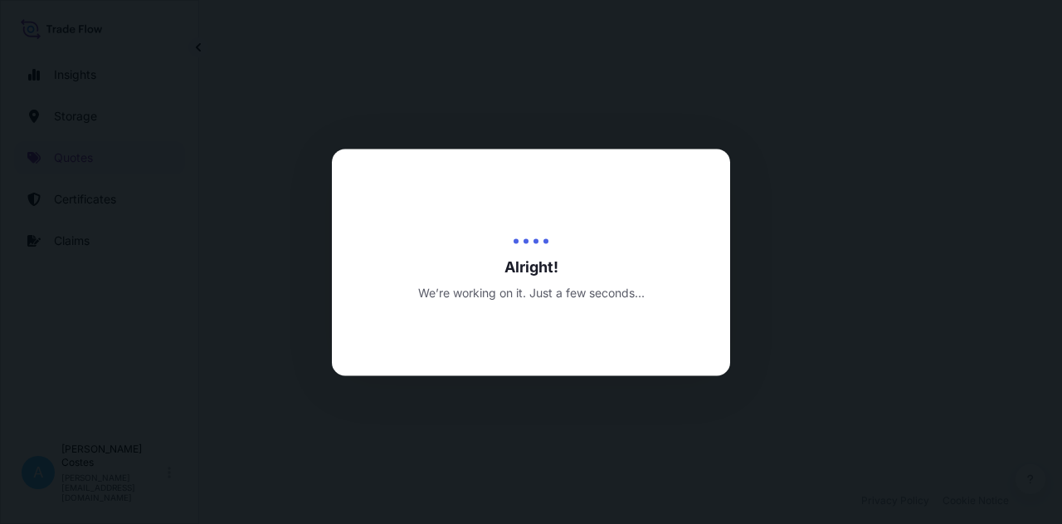
select select "Road / Inland"
select select "Air"
